Goal: Task Accomplishment & Management: Complete application form

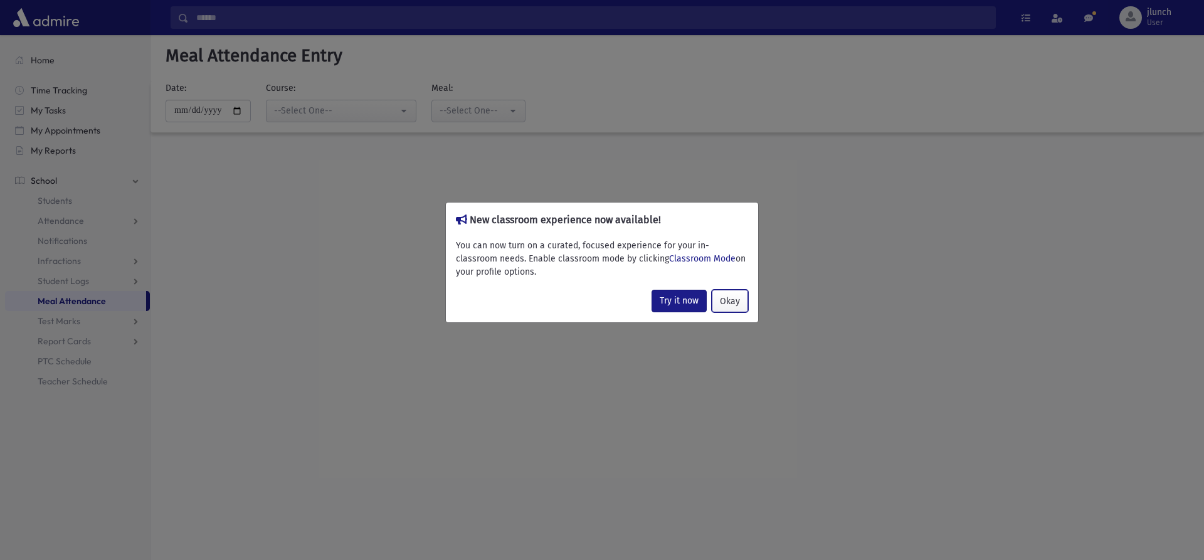
click at [720, 298] on button "Okay" at bounding box center [730, 301] width 36 height 23
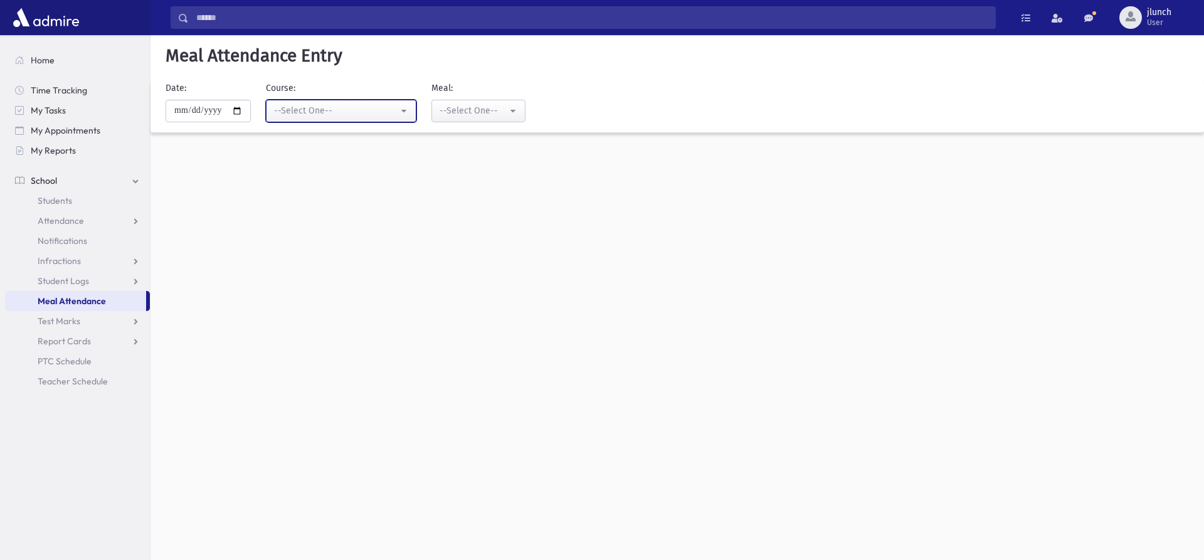
click at [341, 111] on div "--Select One--" at bounding box center [336, 110] width 124 height 13
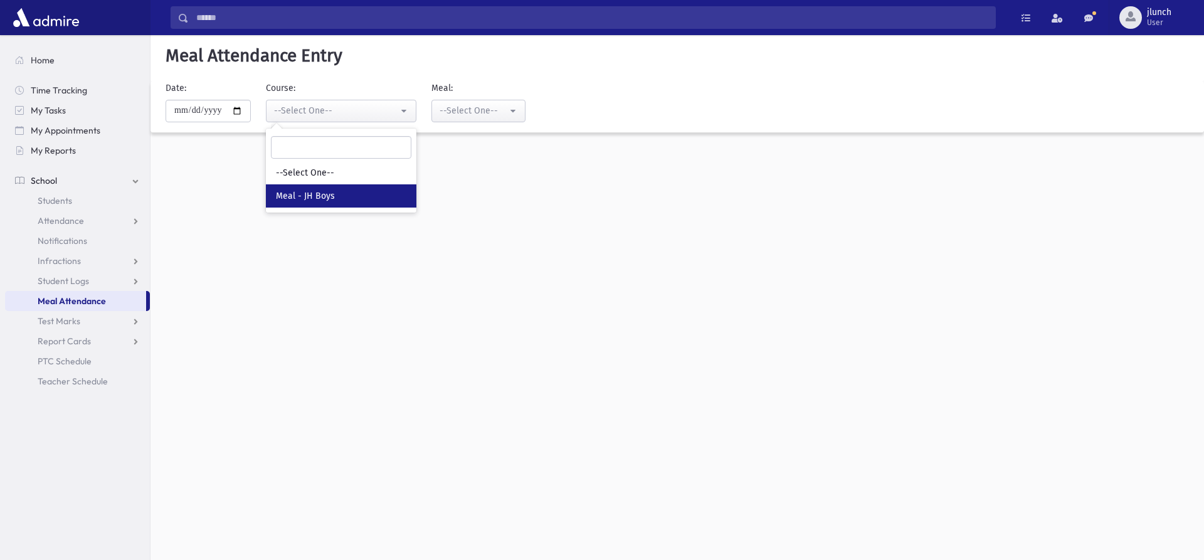
click at [350, 192] on link "Meal - JH Boys" at bounding box center [341, 195] width 150 height 23
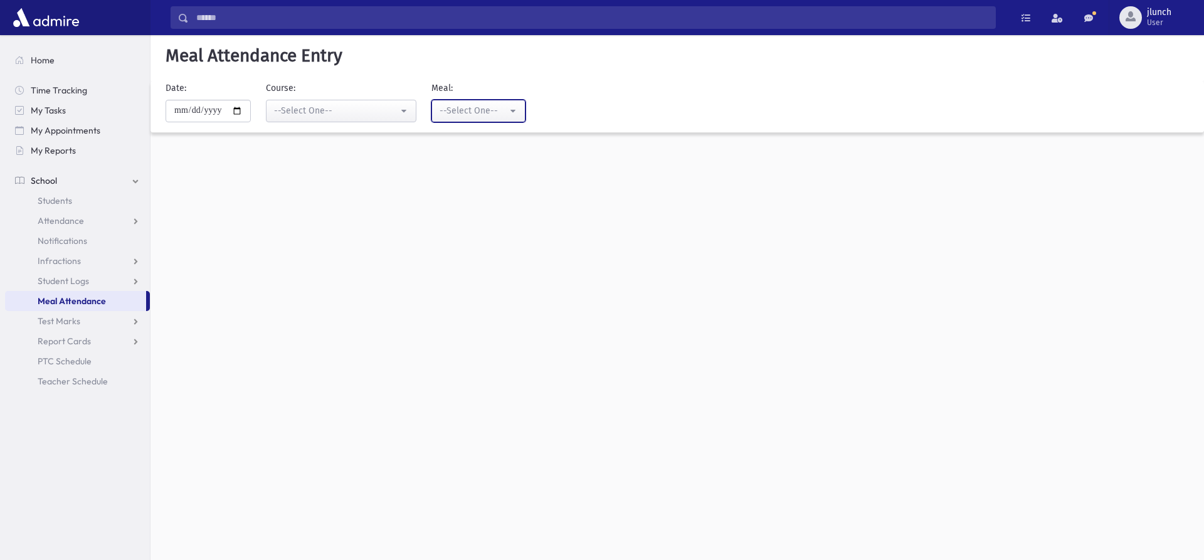
click at [482, 115] on div "--Select One--" at bounding box center [473, 110] width 68 height 13
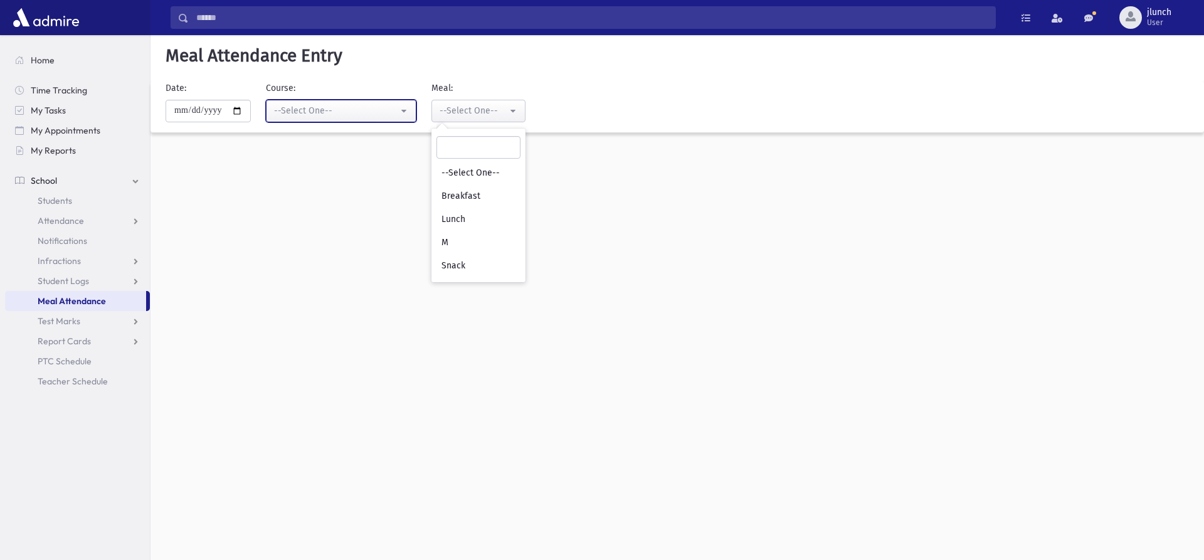
click at [302, 110] on div "--Select One--" at bounding box center [336, 110] width 124 height 13
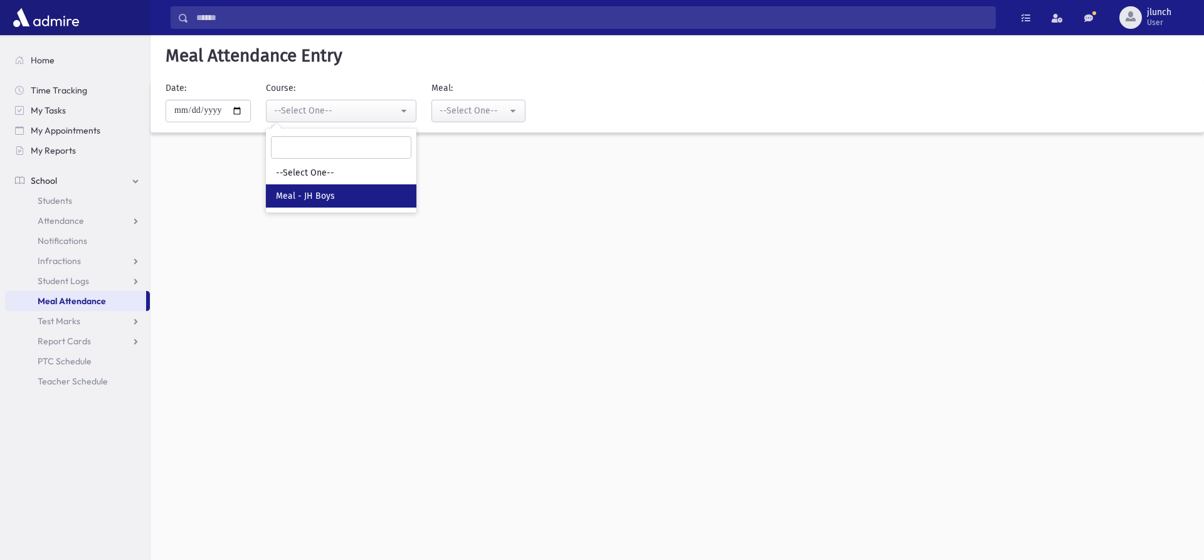
click at [304, 193] on span "Meal - JH Boys" at bounding box center [305, 196] width 59 height 13
select select "*****"
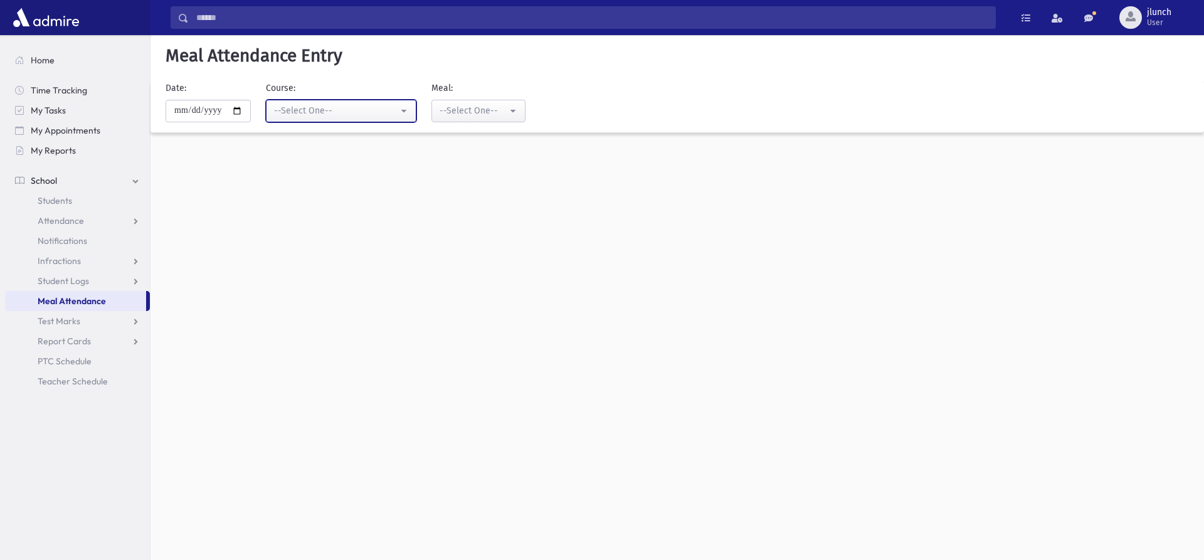
click at [368, 115] on div "--Select One--" at bounding box center [336, 110] width 124 height 13
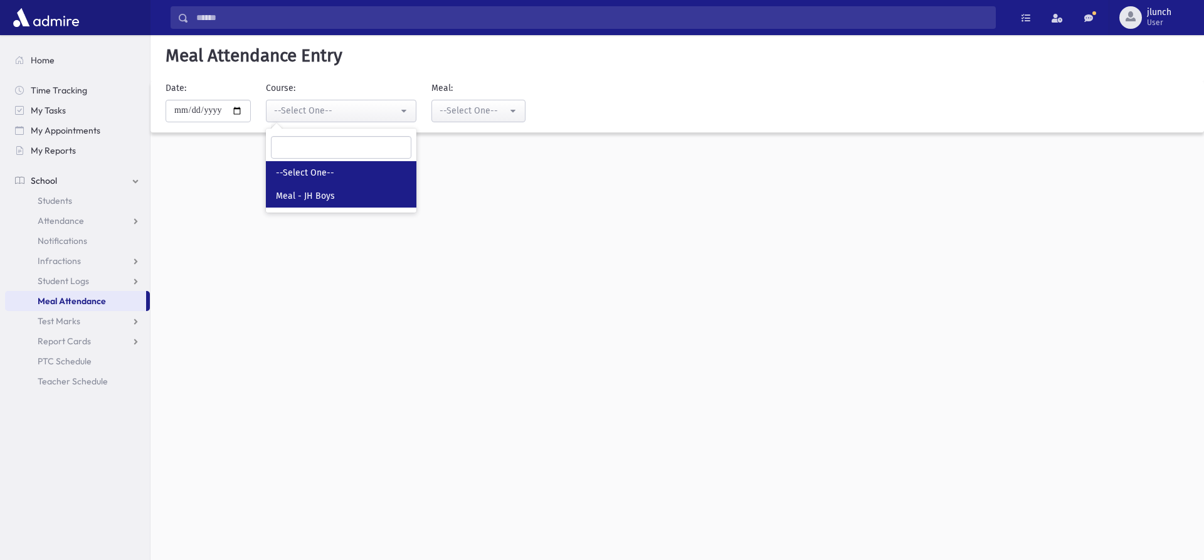
click at [359, 174] on link "--Select One--" at bounding box center [341, 172] width 150 height 23
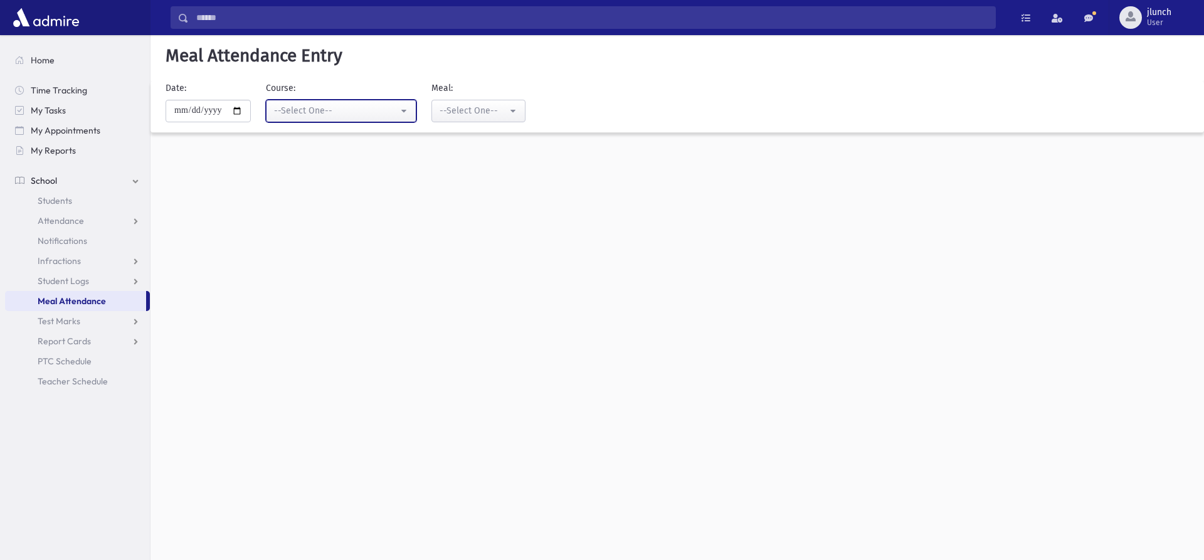
click at [350, 114] on div "--Select One--" at bounding box center [336, 110] width 124 height 13
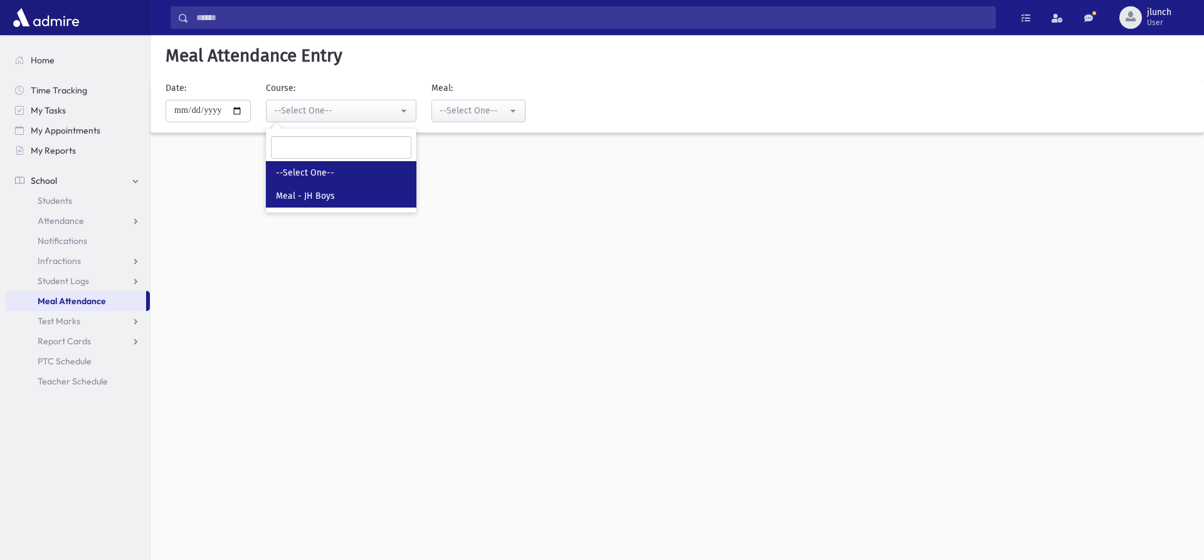
click at [342, 191] on link "Meal - JH Boys" at bounding box center [341, 195] width 150 height 23
select select "*****"
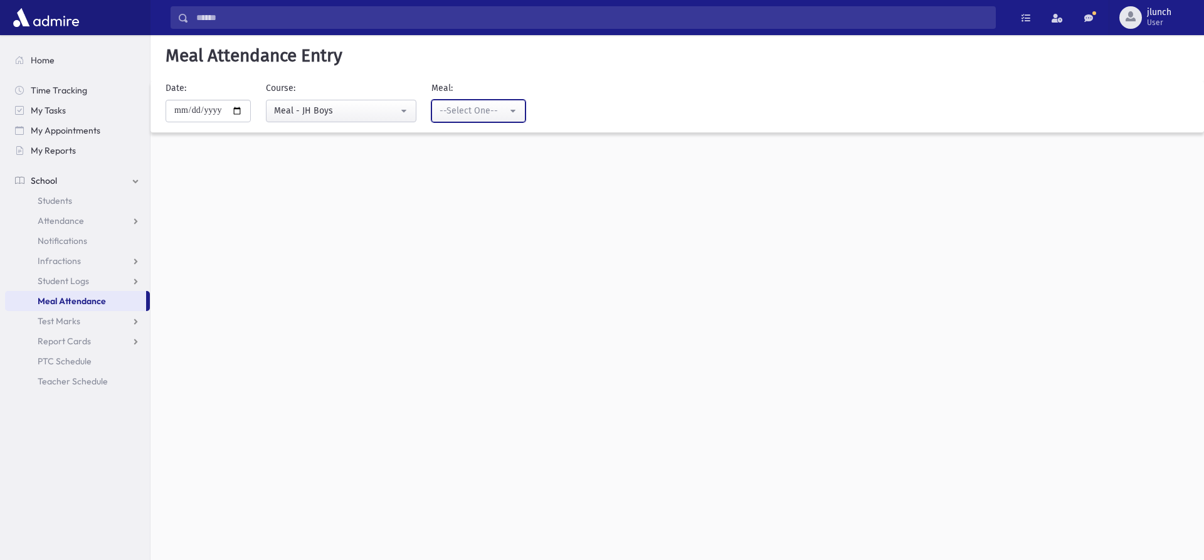
click at [464, 111] on div "--Select One--" at bounding box center [473, 110] width 68 height 13
click at [458, 194] on span "Breakfast" at bounding box center [460, 196] width 39 height 13
select select "*"
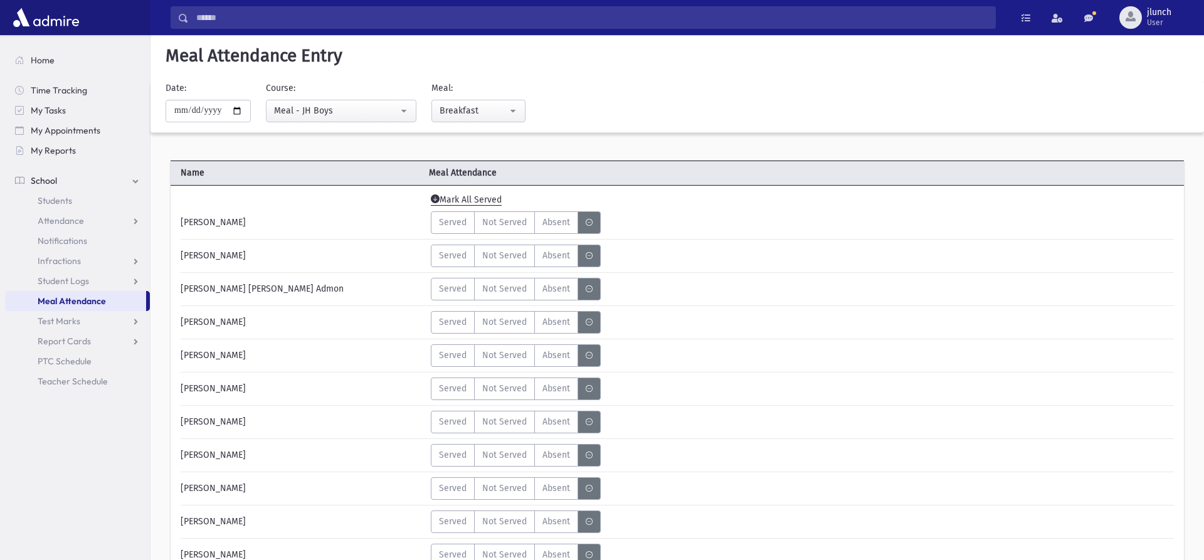
click at [436, 54] on h5 "Meal Attendance Entry" at bounding box center [677, 55] width 1033 height 21
